Goal: Task Accomplishment & Management: Use online tool/utility

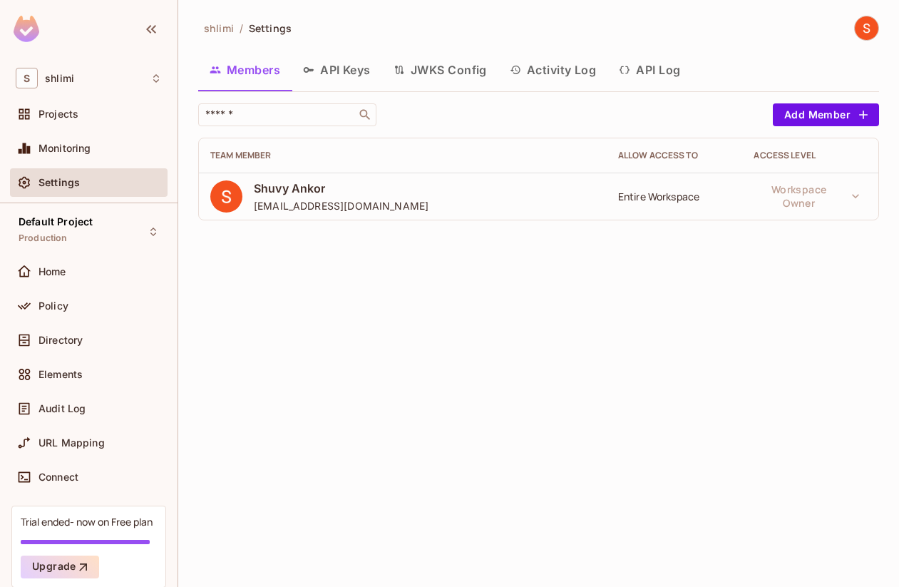
scroll to position [58, 0]
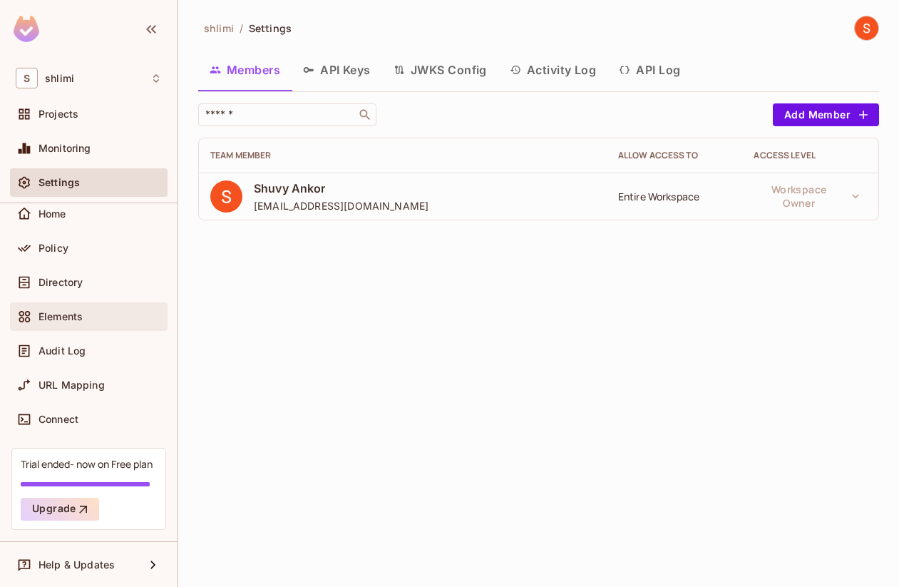
click at [121, 307] on div "Elements" at bounding box center [89, 316] width 158 height 29
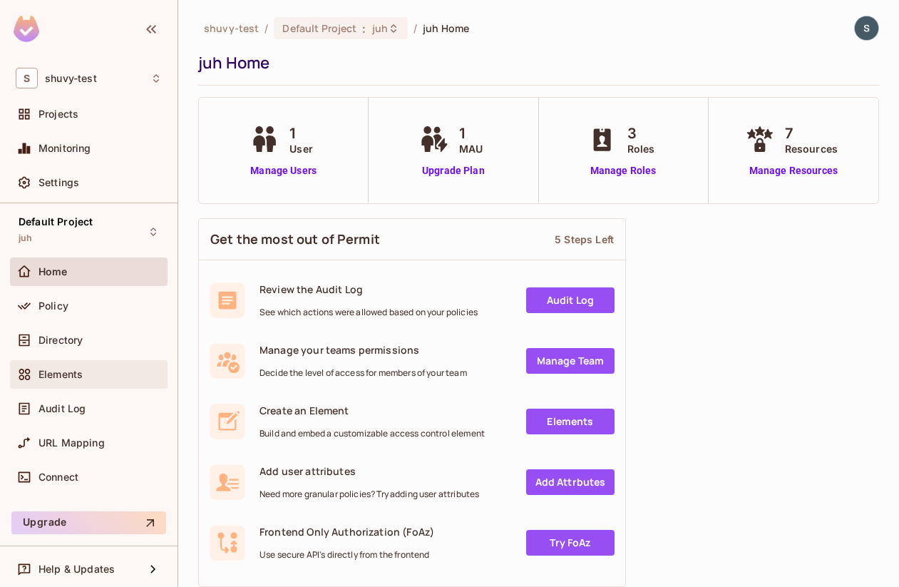
click at [110, 373] on div "Elements" at bounding box center [99, 374] width 123 height 11
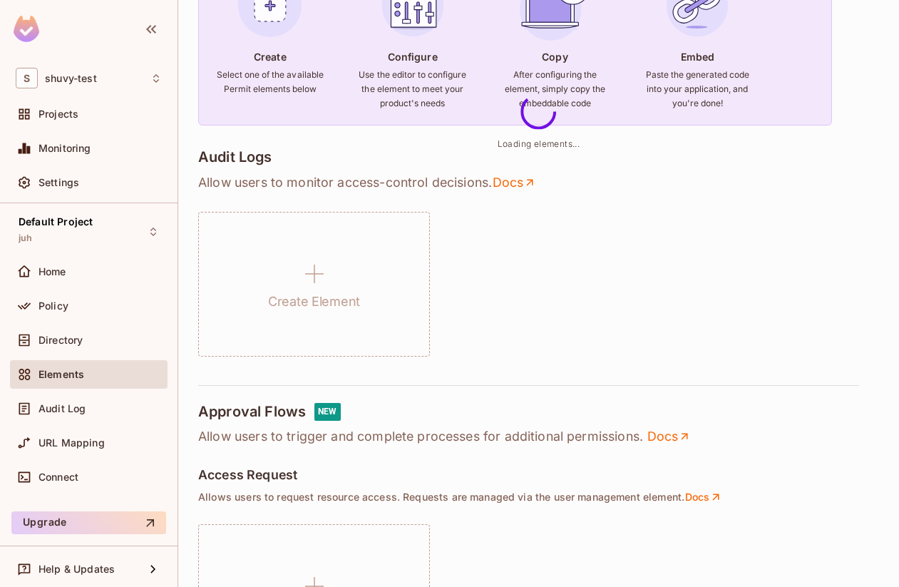
scroll to position [247, 0]
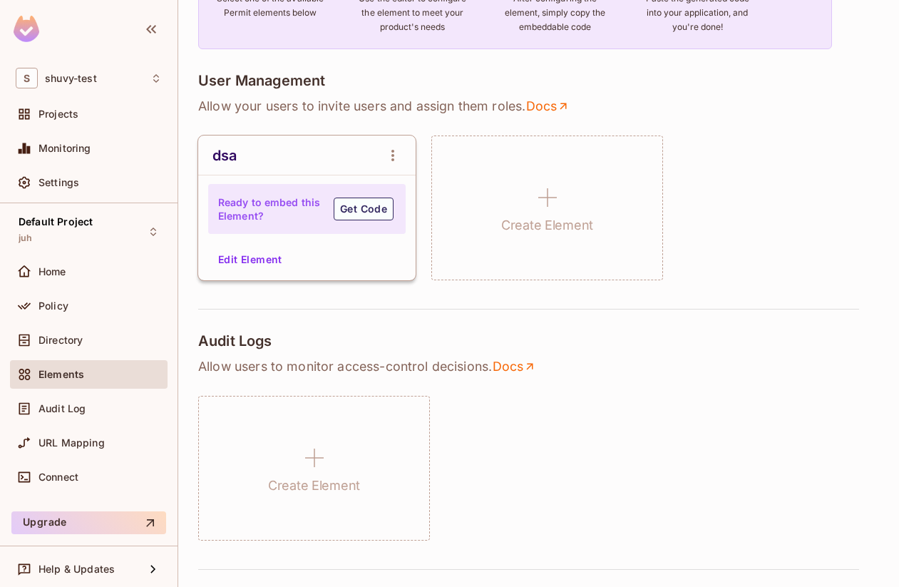
click at [267, 272] on div "dsa Ready to embed this Element? Get Code Edit Element" at bounding box center [306, 207] width 217 height 145
click at [256, 254] on button "Edit Element" at bounding box center [250, 259] width 76 height 23
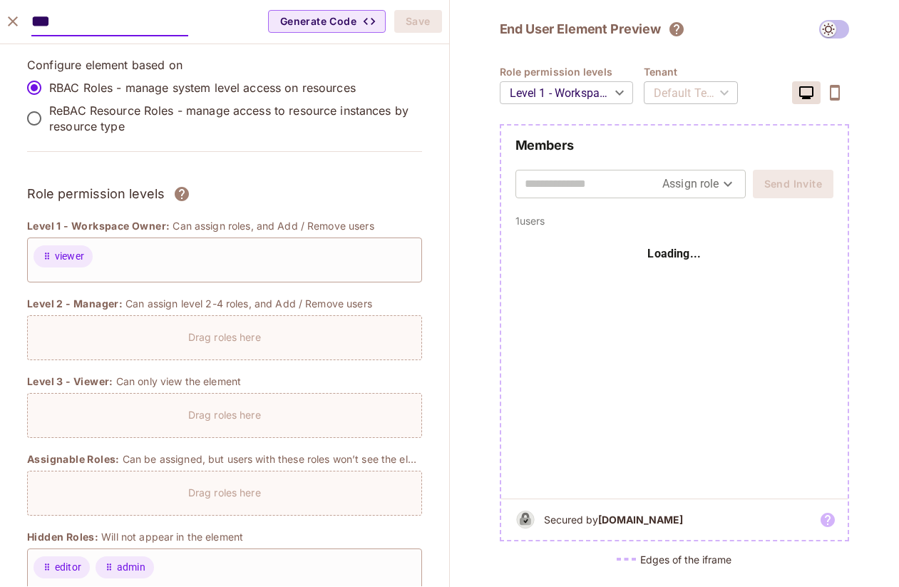
click at [74, 118] on p "ReBAC Resource Roles - manage access to resource instances by resource type" at bounding box center [229, 118] width 361 height 31
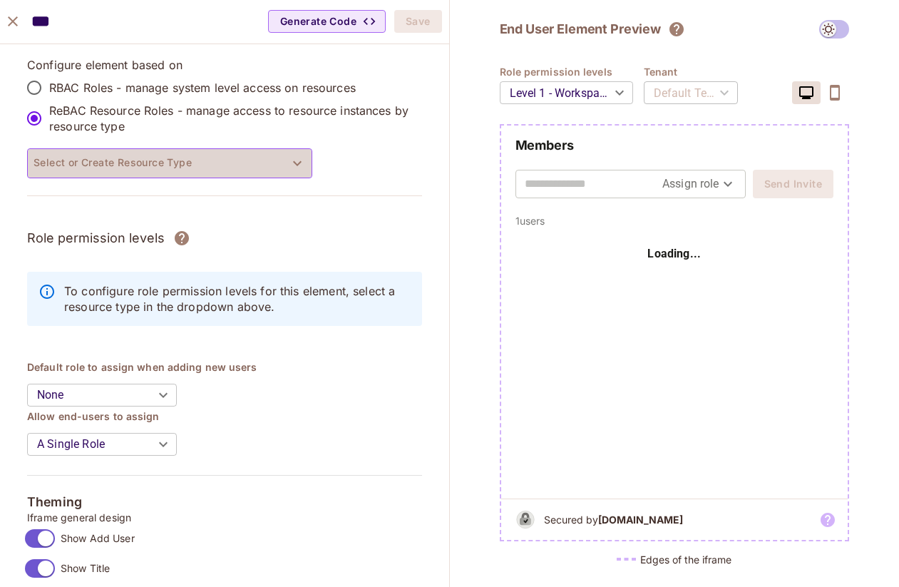
click at [90, 153] on button "Select or Create Resource Type" at bounding box center [169, 163] width 285 height 30
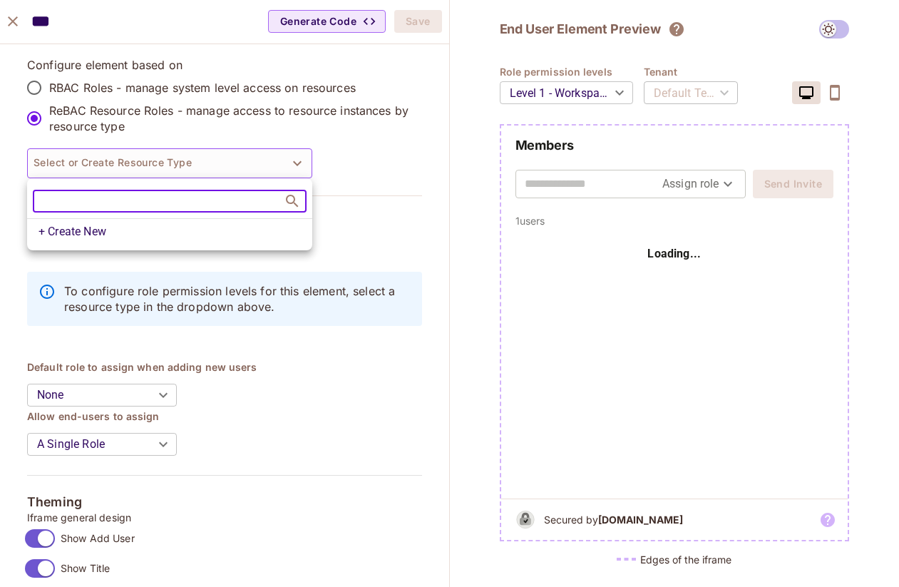
click at [101, 226] on li "+ Create New" at bounding box center [169, 231] width 285 height 26
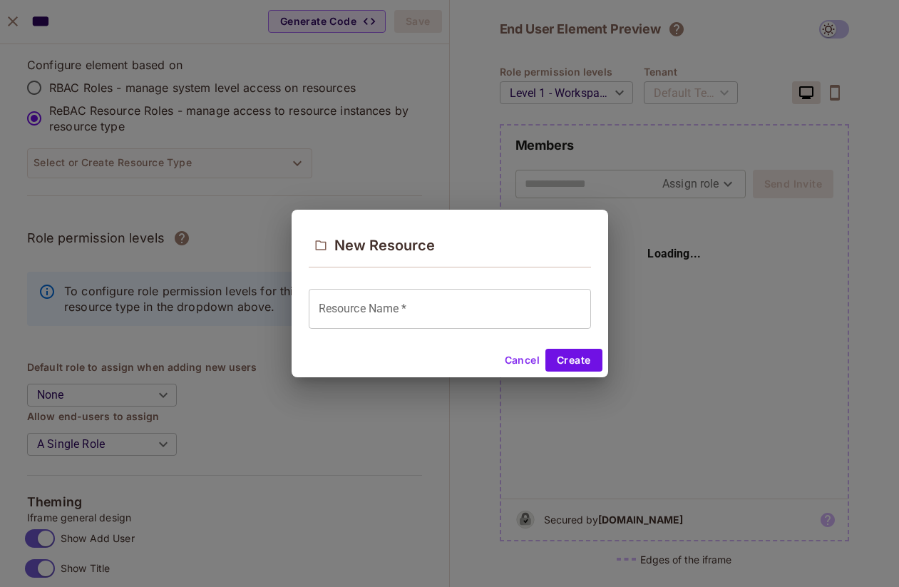
click at [405, 316] on input "Resource Name   *" at bounding box center [450, 309] width 282 height 40
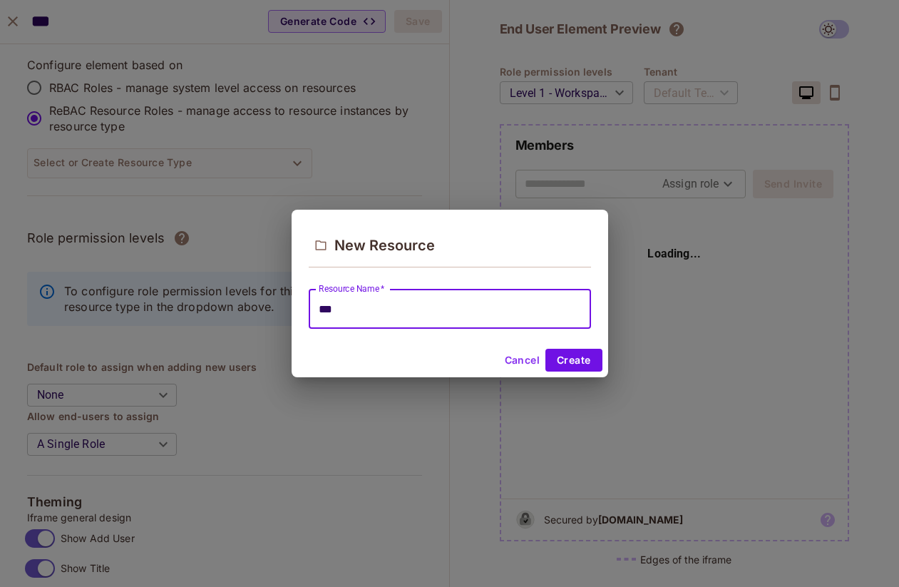
type input "****"
